Goal: Information Seeking & Learning: Learn about a topic

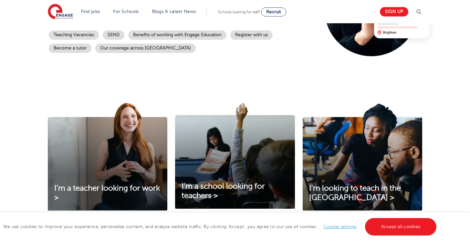
scroll to position [198, 0]
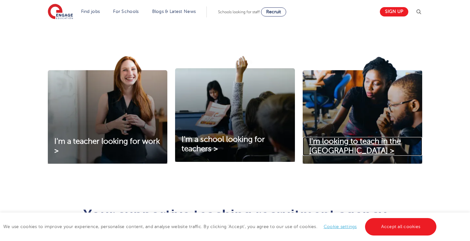
click at [338, 148] on link "I'm looking to teach in the [GEOGRAPHIC_DATA] >" at bounding box center [363, 146] width 120 height 19
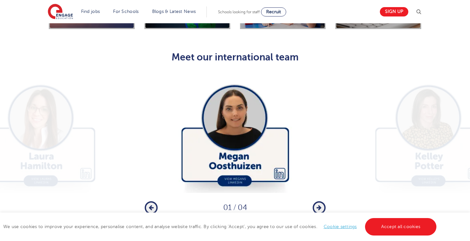
scroll to position [1895, 0]
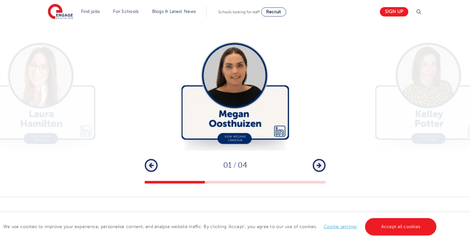
click at [320, 160] on button "Next" at bounding box center [319, 165] width 13 height 13
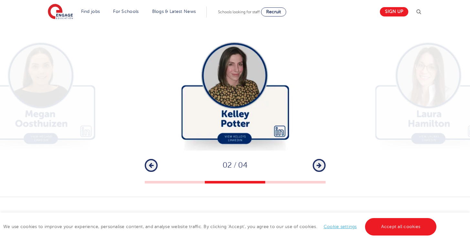
click at [320, 160] on button "Next" at bounding box center [319, 165] width 13 height 13
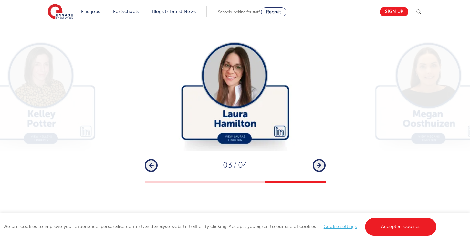
click at [320, 160] on button "Next" at bounding box center [319, 165] width 13 height 13
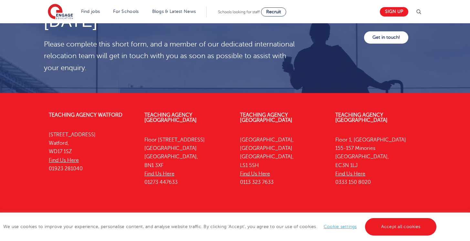
scroll to position [2229, 0]
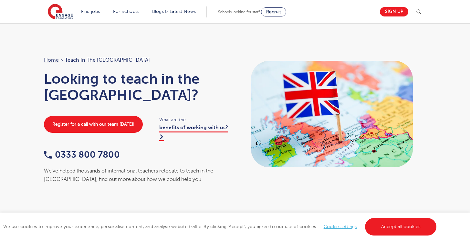
scroll to position [406, 0]
